Goal: Check status: Check status

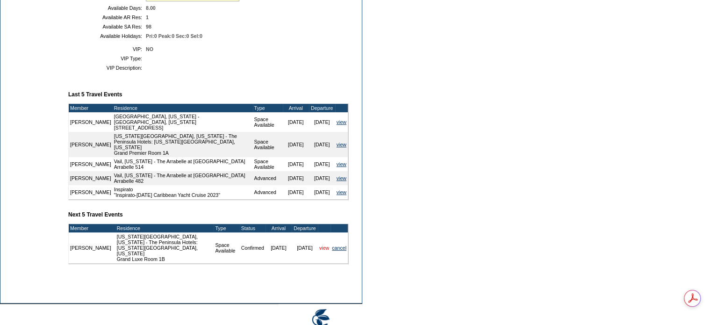
click at [321, 250] on link "view" at bounding box center [324, 248] width 10 height 6
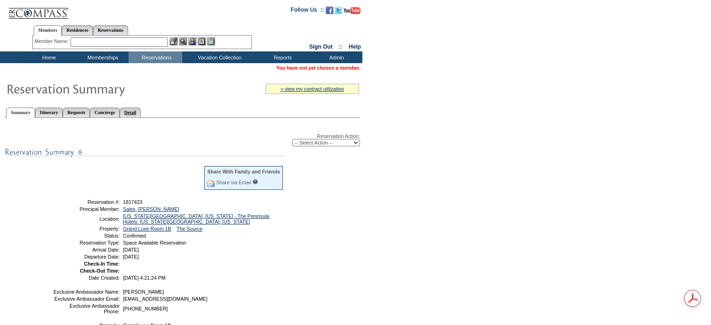
click at [141, 109] on link "Detail" at bounding box center [130, 112] width 21 height 10
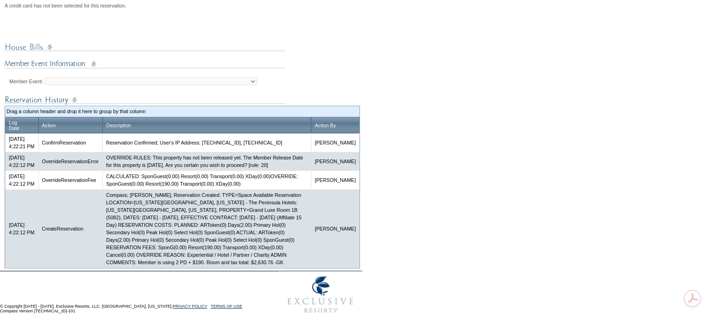
scroll to position [420, 0]
